Goal: Navigation & Orientation: Find specific page/section

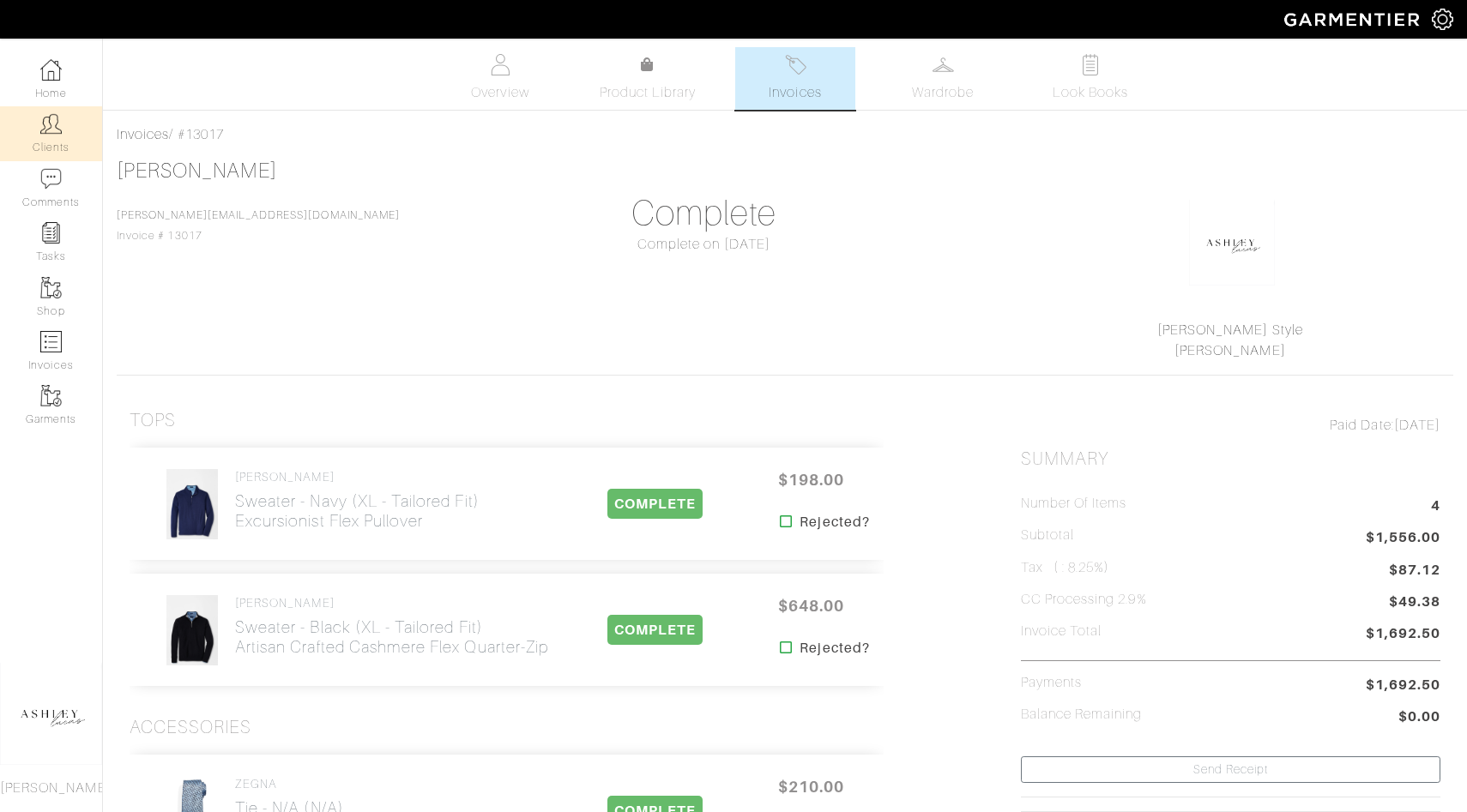
click at [56, 121] on img at bounding box center [51, 124] width 21 height 21
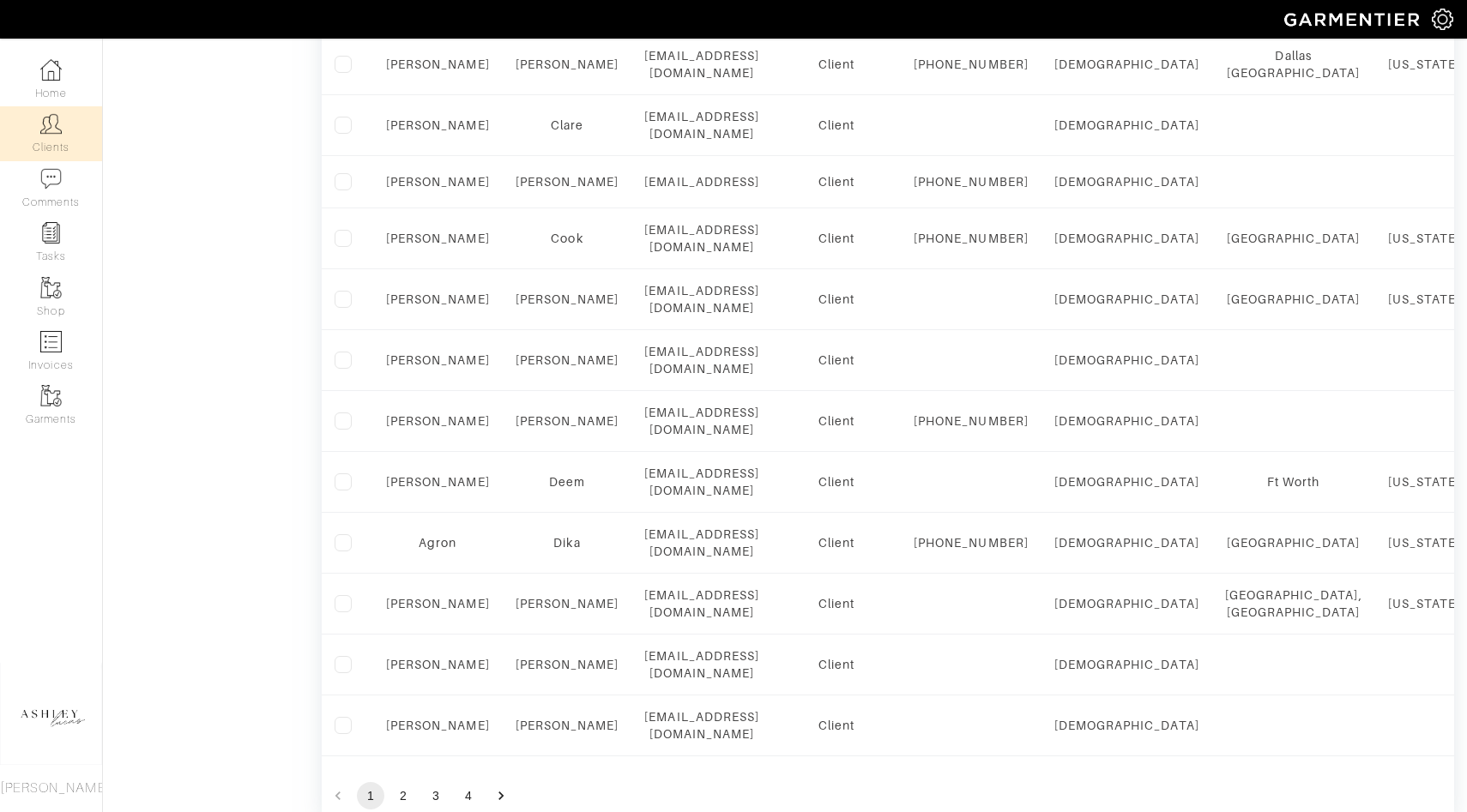
scroll to position [1244, 0]
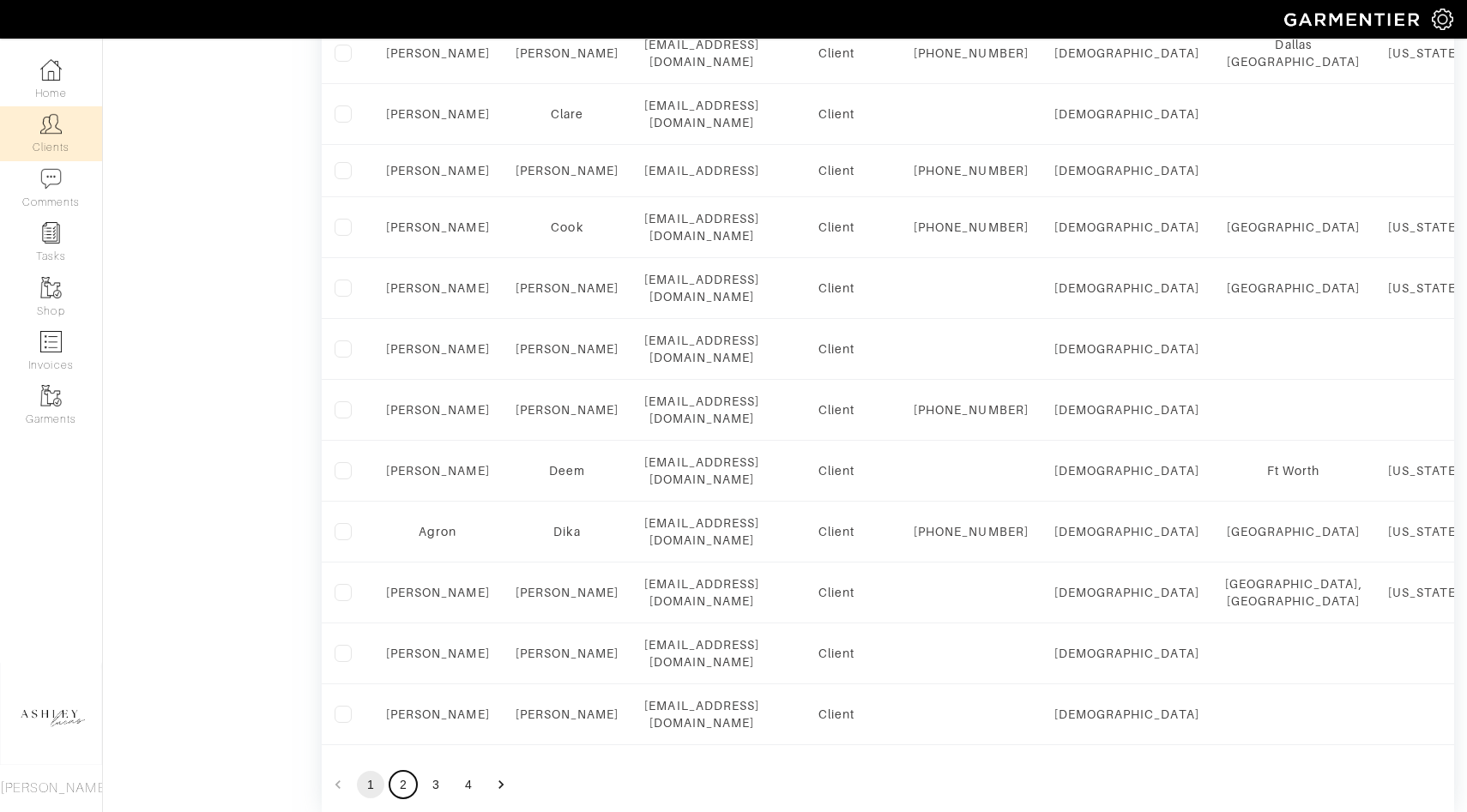
click at [394, 770] on button "2" at bounding box center [403, 784] width 27 height 27
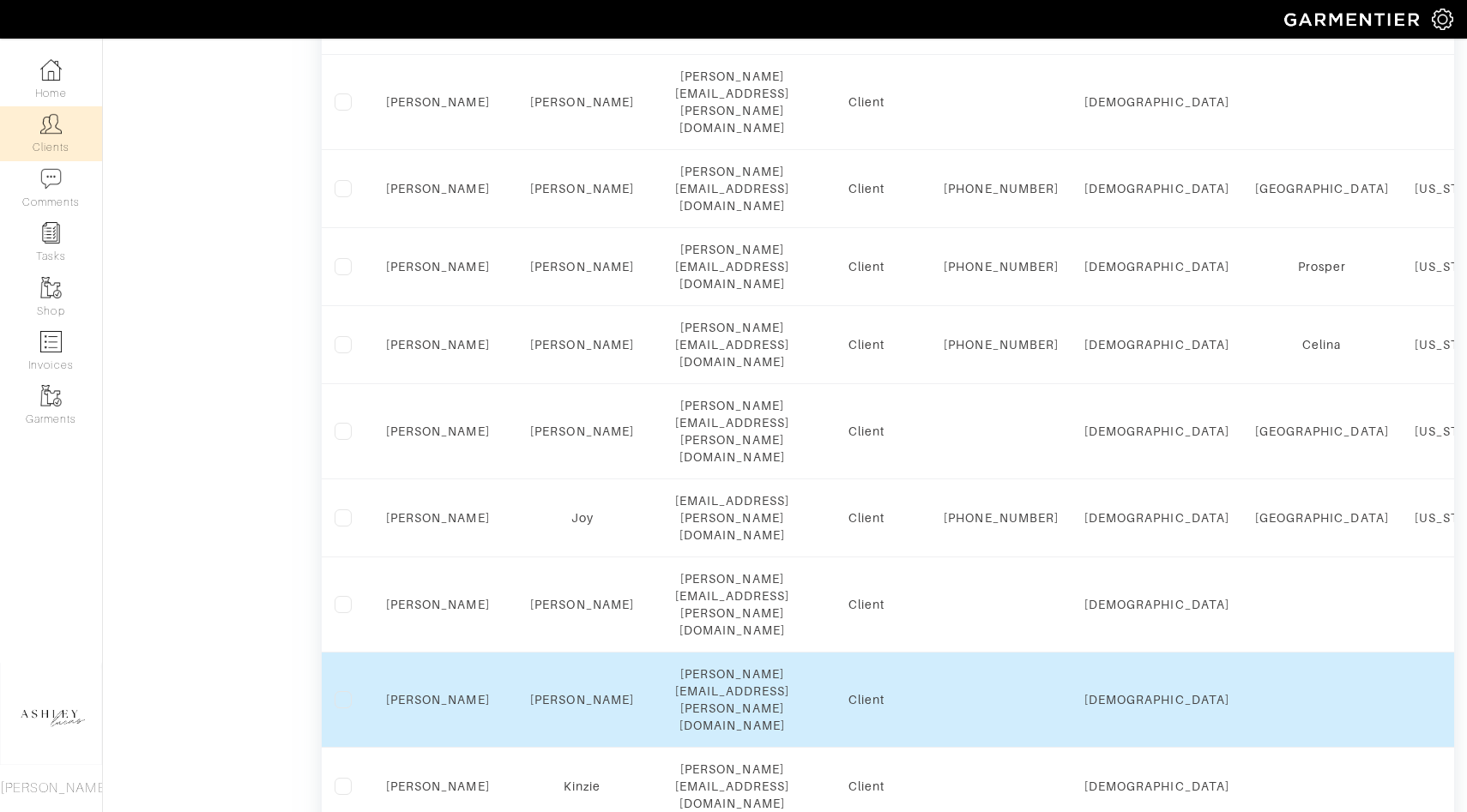
scroll to position [793, 0]
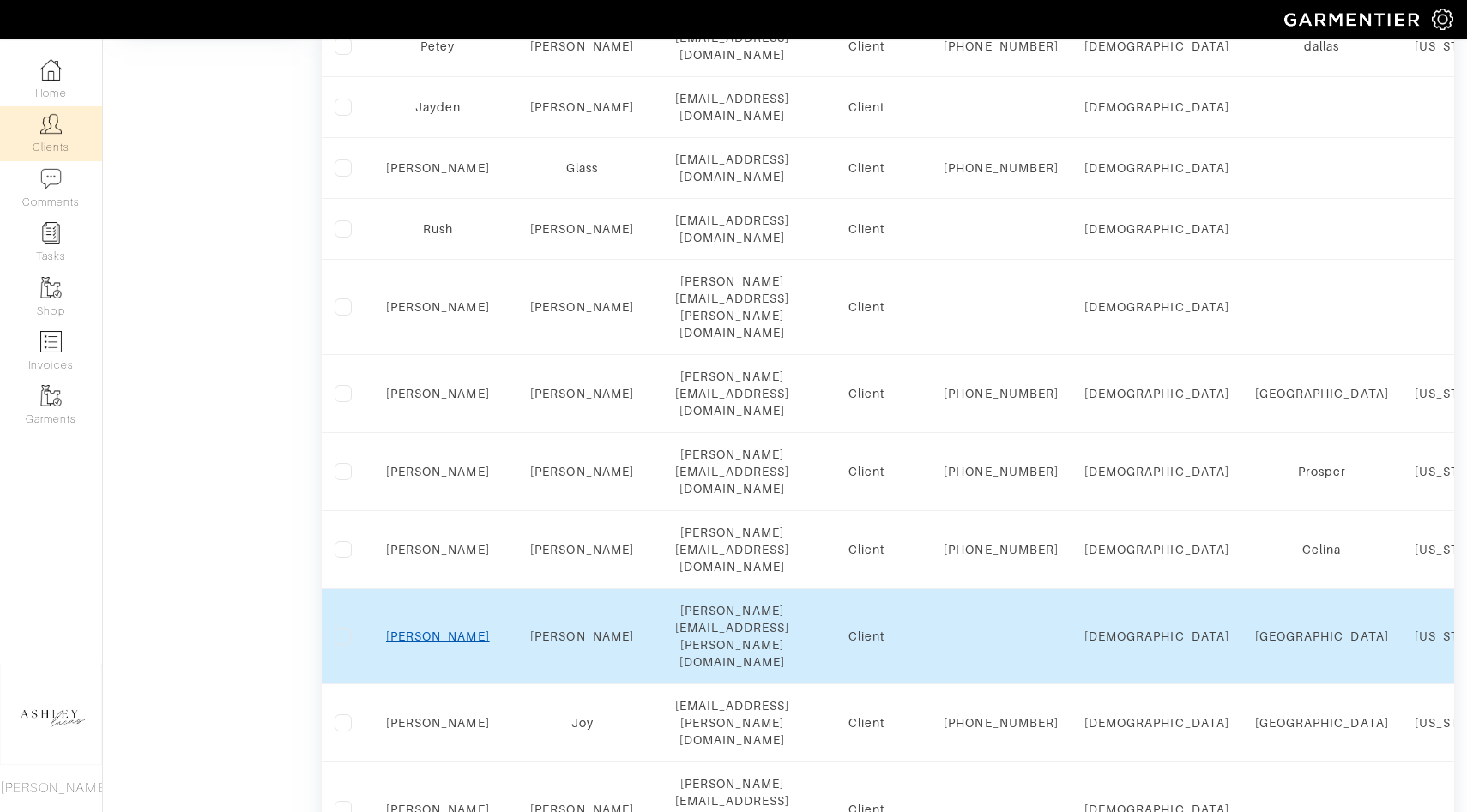
click at [439, 630] on link "[PERSON_NAME]" at bounding box center [438, 636] width 104 height 13
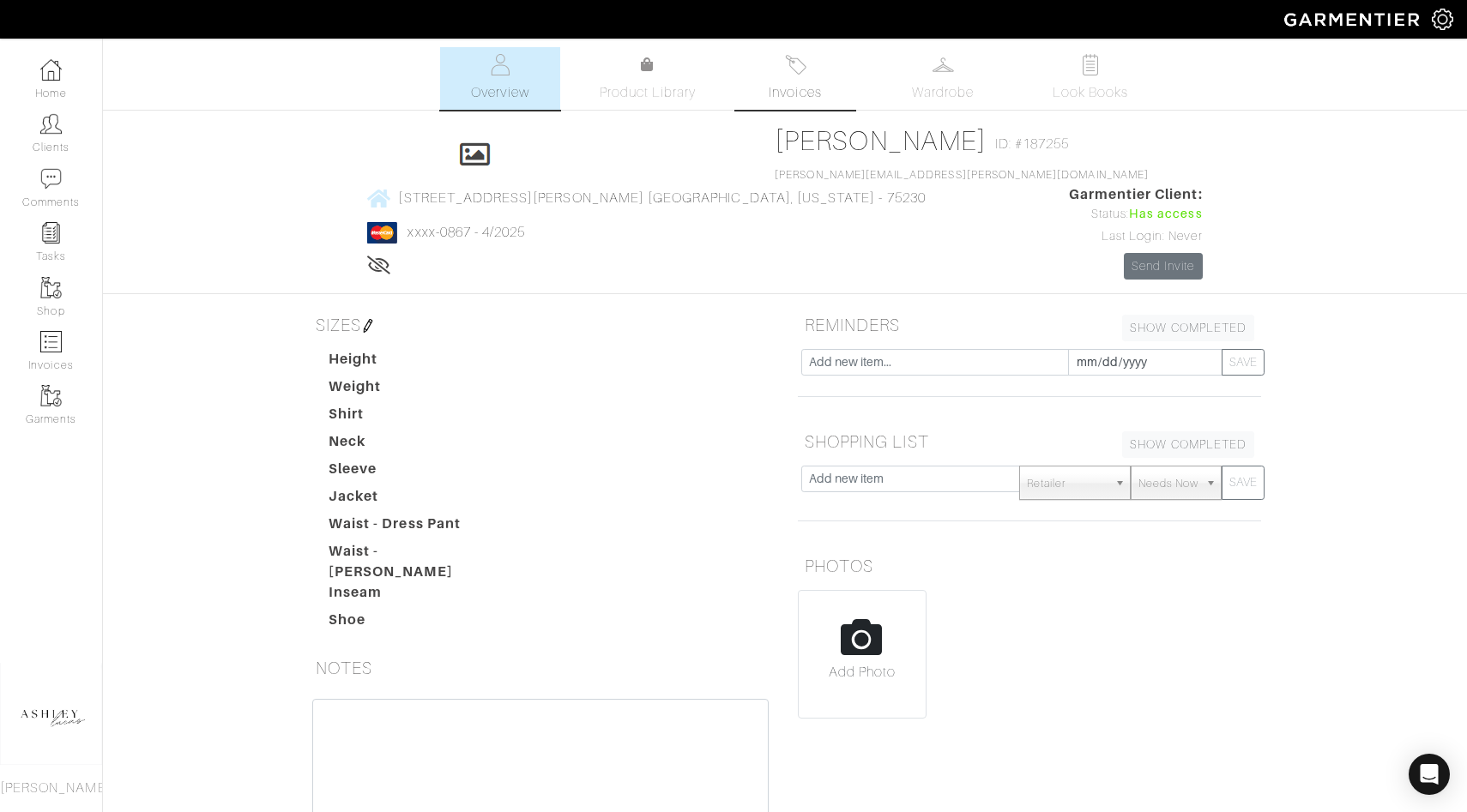
click at [767, 83] on link "Invoices" at bounding box center [796, 78] width 120 height 63
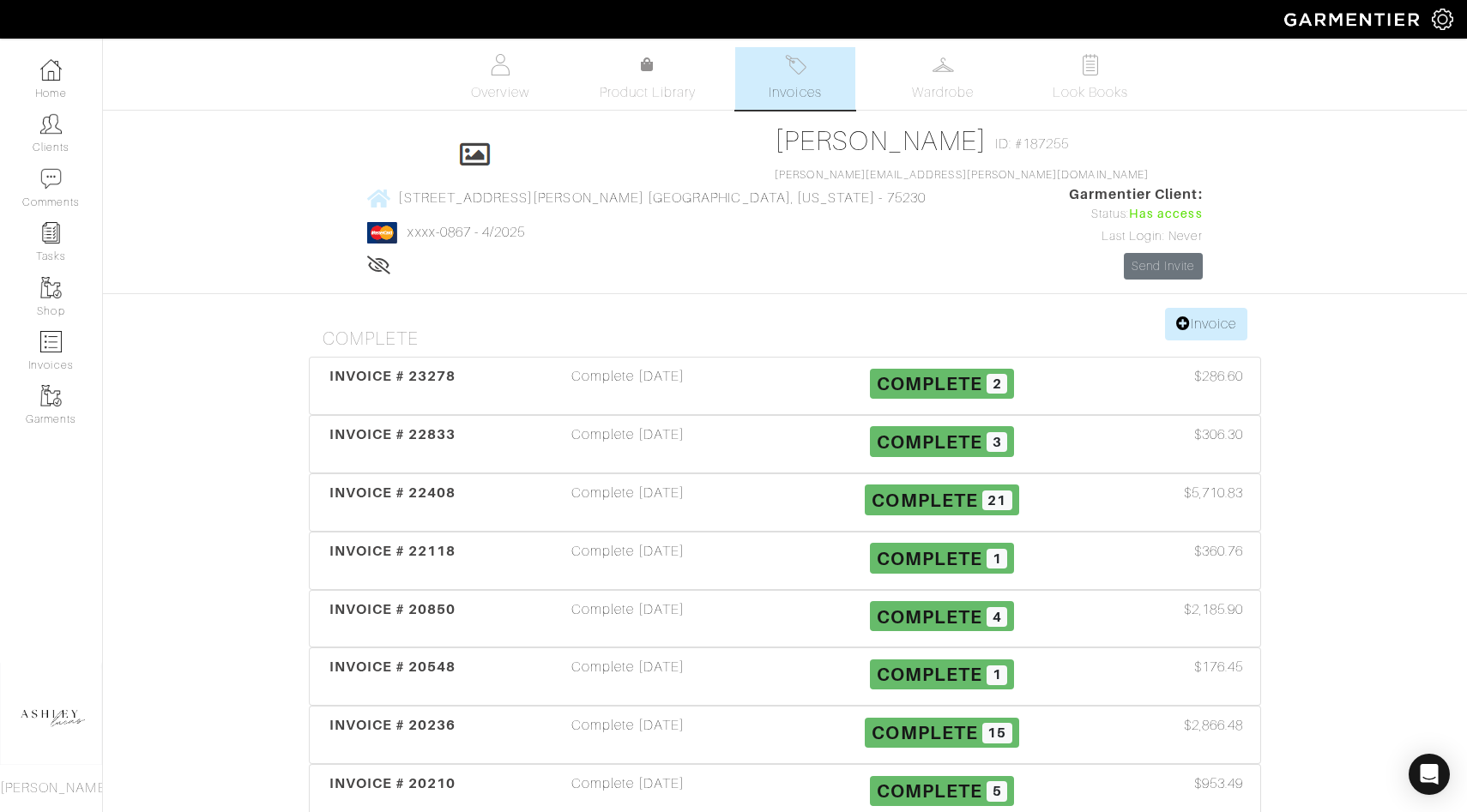
click at [937, 112] on div "Brad Johnson Invoices Overview Product Library Invoices Wardrobe Look Books Ove…" at bounding box center [734, 513] width 1467 height 932
click at [937, 90] on span "Wardrobe" at bounding box center [943, 92] width 62 height 20
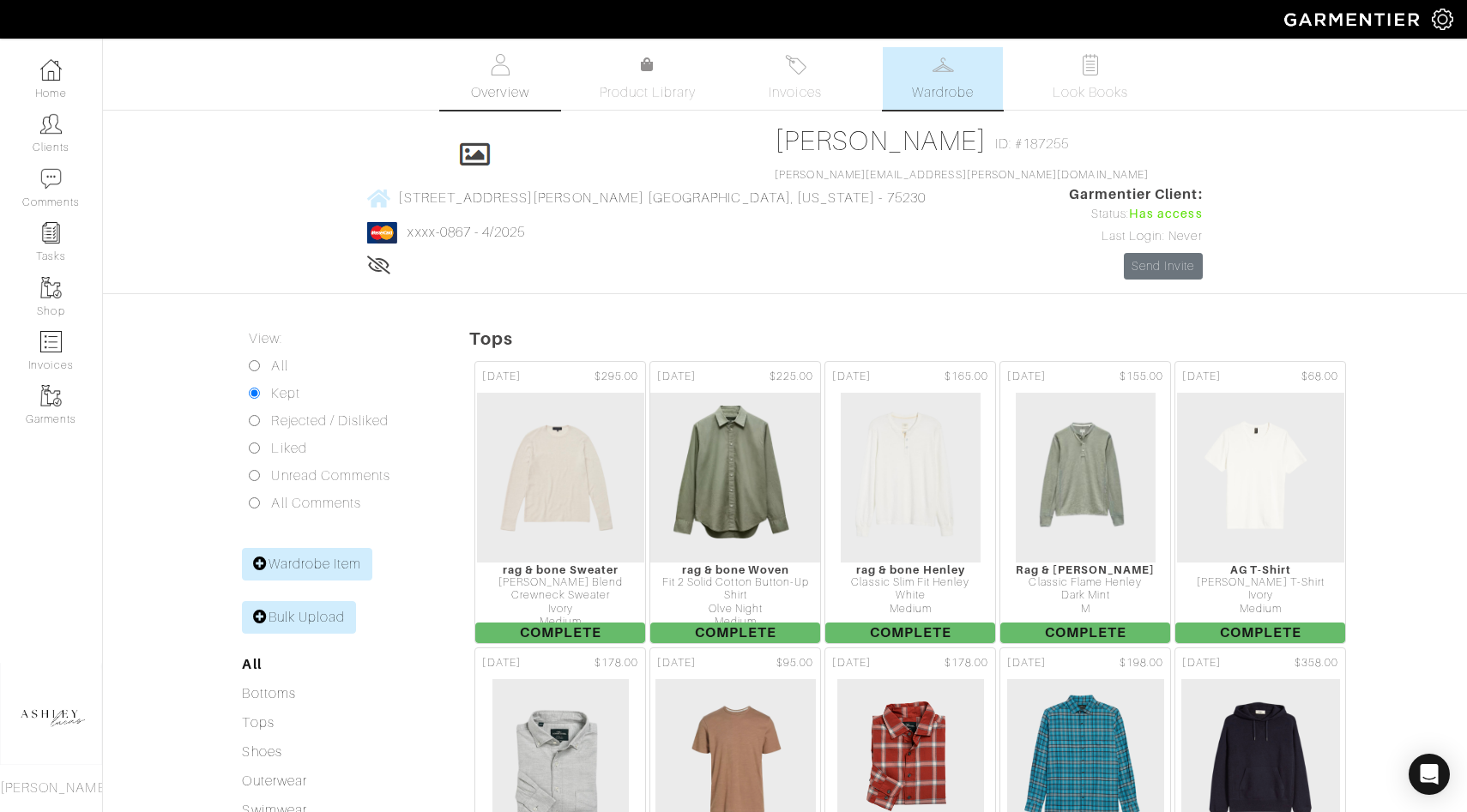
click at [512, 71] on link "Overview" at bounding box center [501, 78] width 120 height 63
